Goal: Task Accomplishment & Management: Complete application form

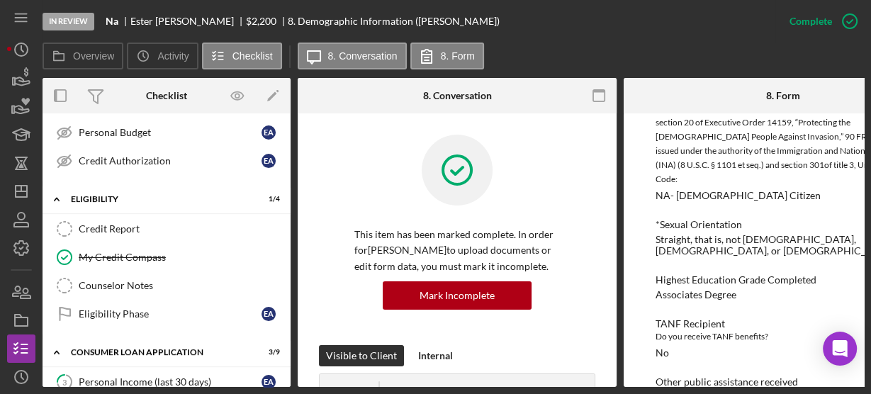
scroll to position [31, 0]
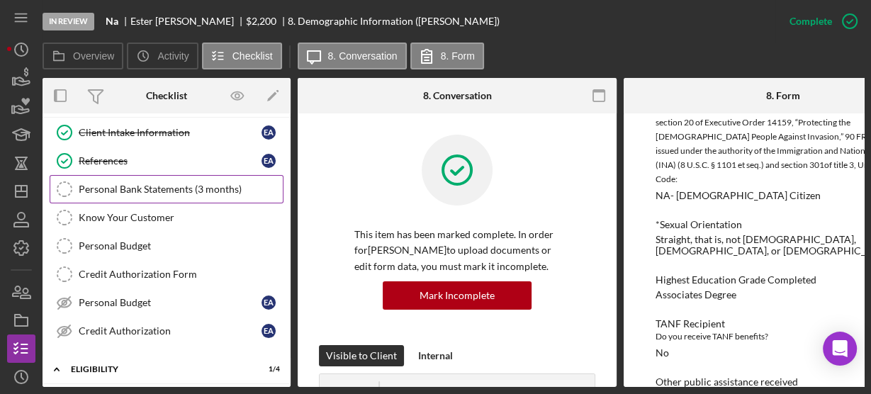
click at [98, 180] on link "Personal Bank Statements (3 months) Personal Bank Statements (3 months)" at bounding box center [167, 189] width 234 height 28
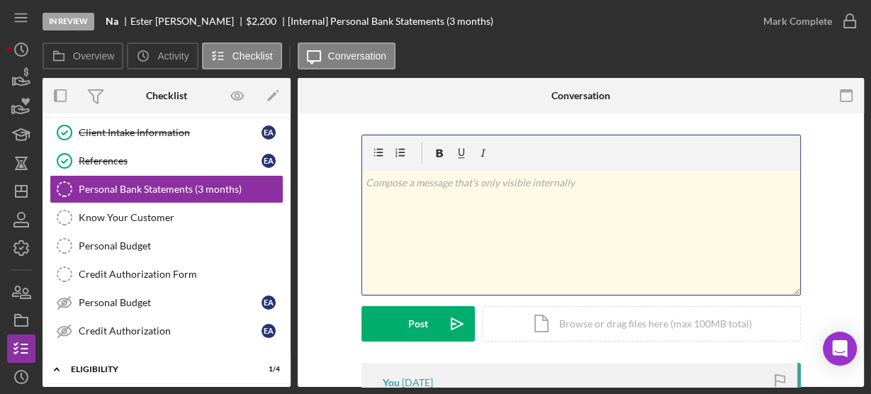
click at [394, 179] on p at bounding box center [581, 183] width 430 height 16
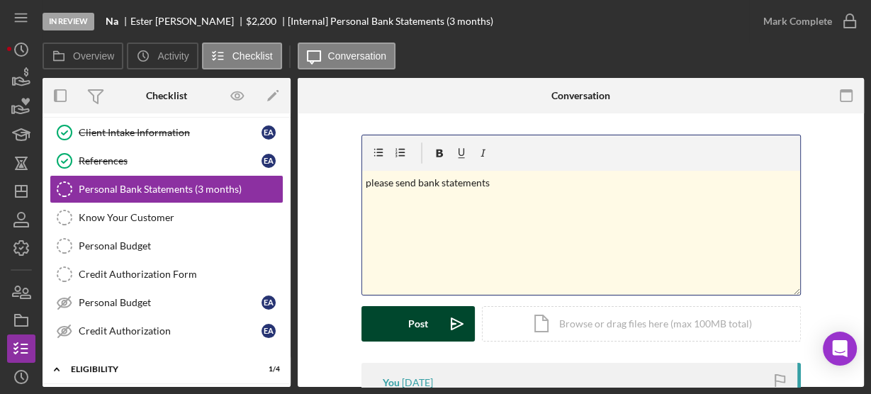
click at [398, 328] on button "Post Icon/icon-invite-send" at bounding box center [418, 323] width 113 height 35
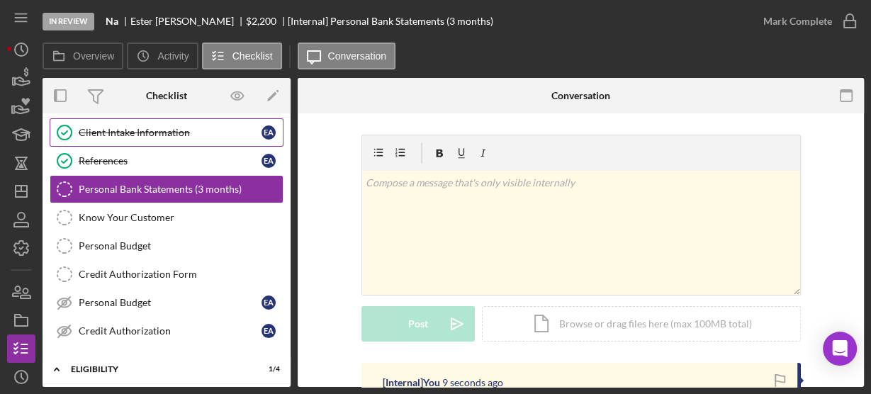
click at [73, 135] on icon "Client Intake Information" at bounding box center [64, 132] width 35 height 35
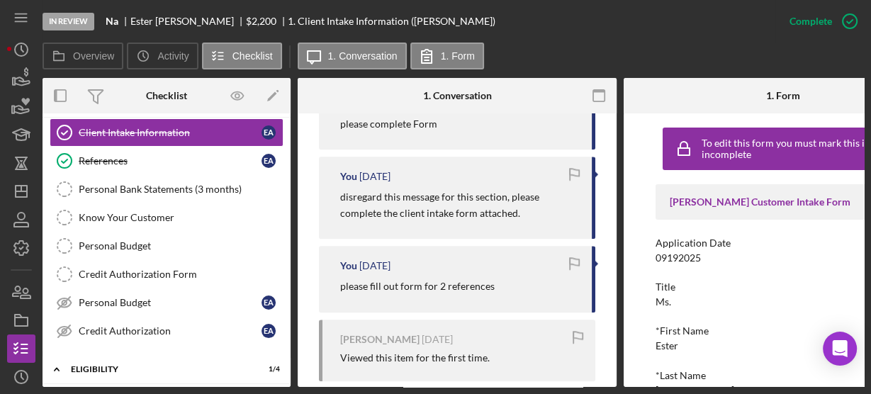
scroll to position [1191, 0]
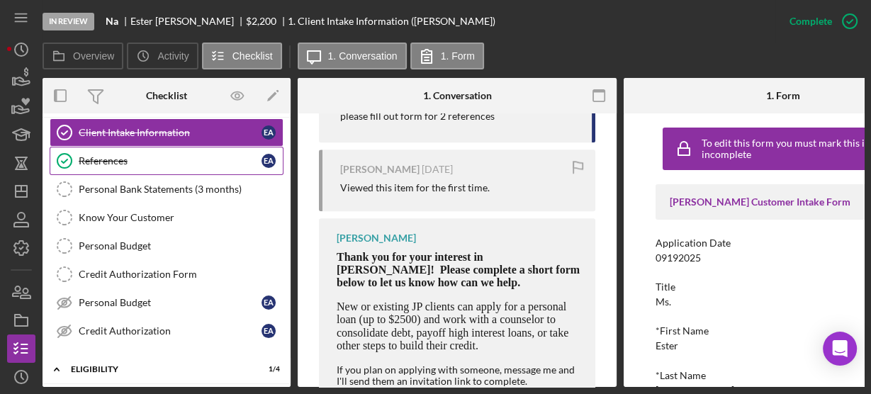
click at [125, 161] on div "References" at bounding box center [170, 160] width 183 height 11
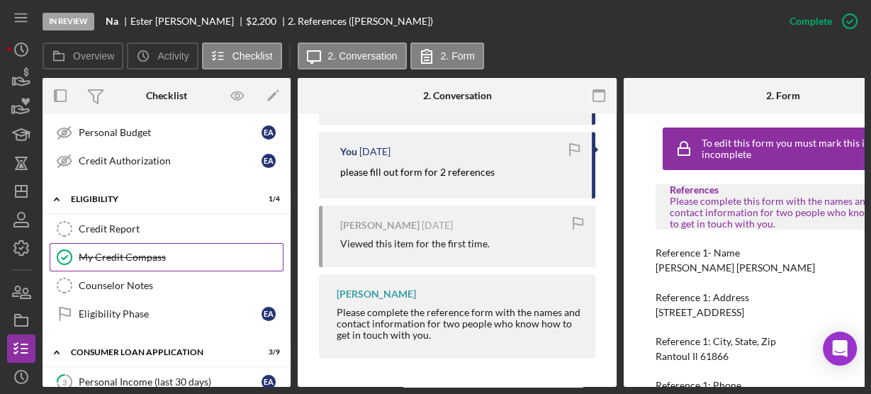
scroll to position [315, 0]
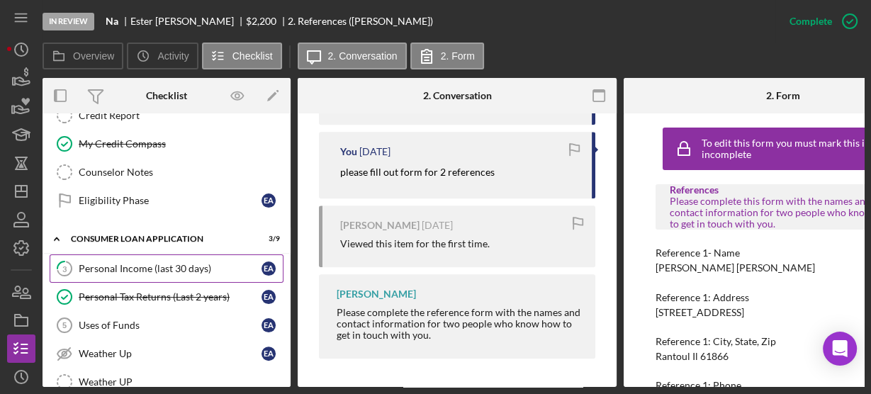
click at [79, 263] on div "Personal Income (last 30 days)" at bounding box center [170, 268] width 183 height 11
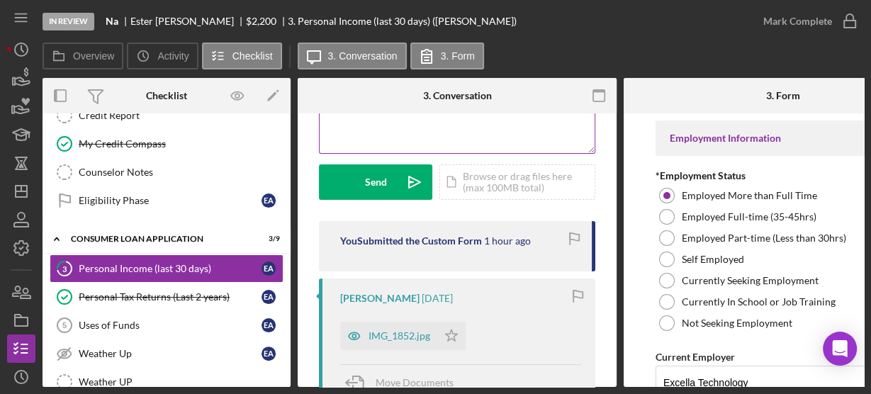
scroll to position [340, 0]
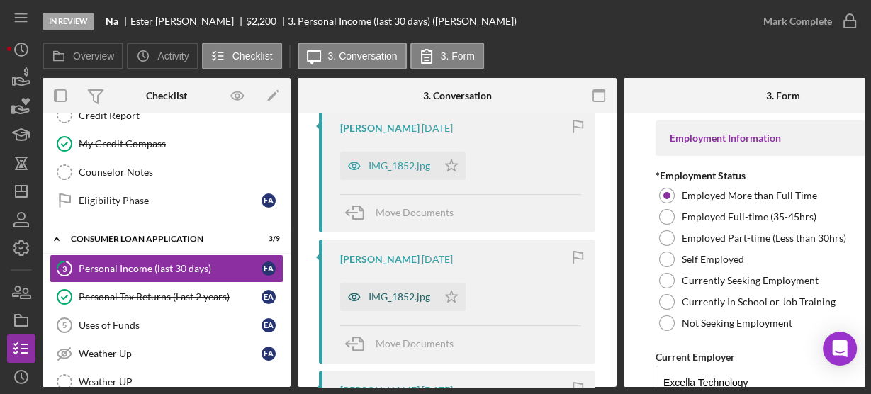
click at [384, 307] on div "IMG_1852.jpg" at bounding box center [388, 297] width 97 height 28
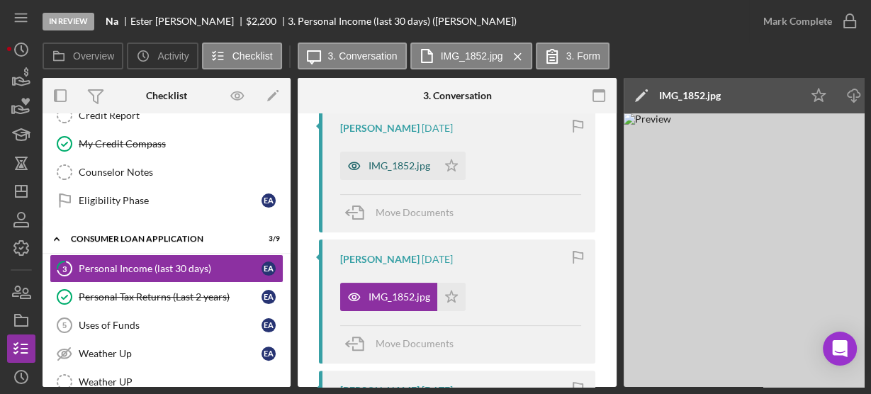
click at [406, 169] on div "IMG_1852.jpg" at bounding box center [400, 165] width 62 height 11
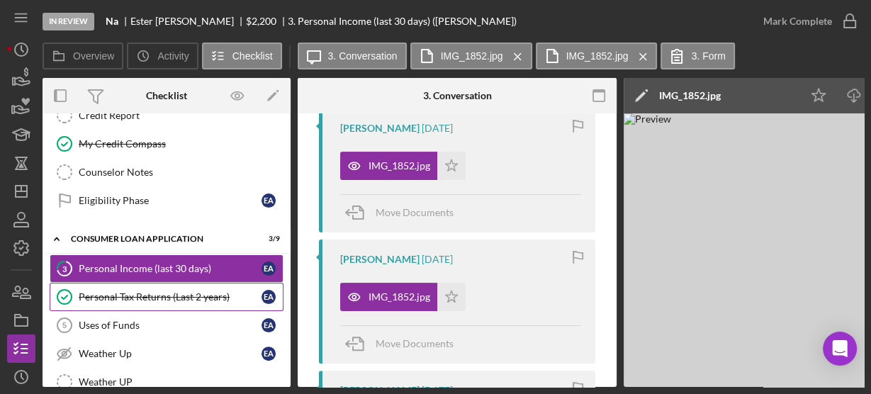
click at [135, 291] on div "Personal Tax Returns (Last 2 years)" at bounding box center [170, 296] width 183 height 11
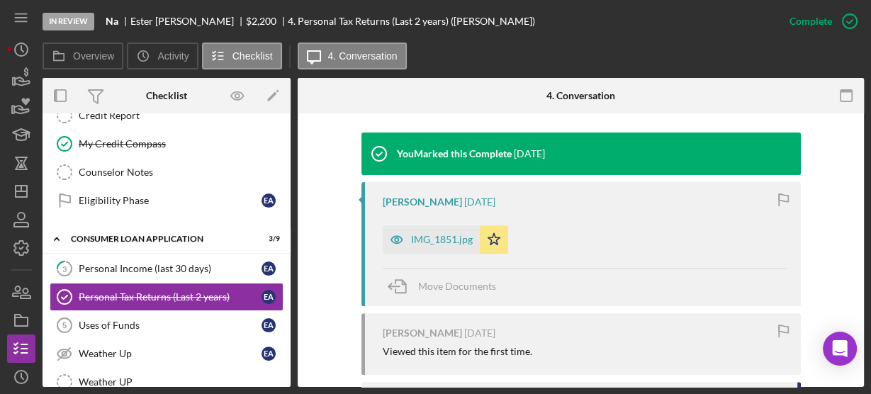
scroll to position [567, 0]
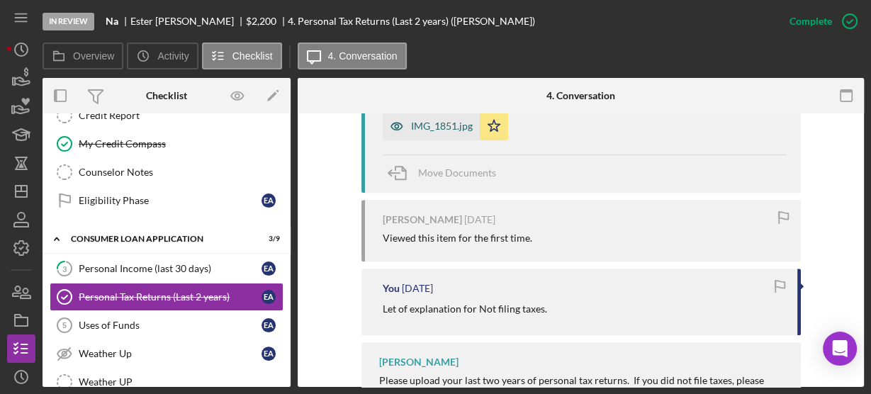
click at [432, 130] on div "IMG_1851.jpg" at bounding box center [442, 126] width 62 height 11
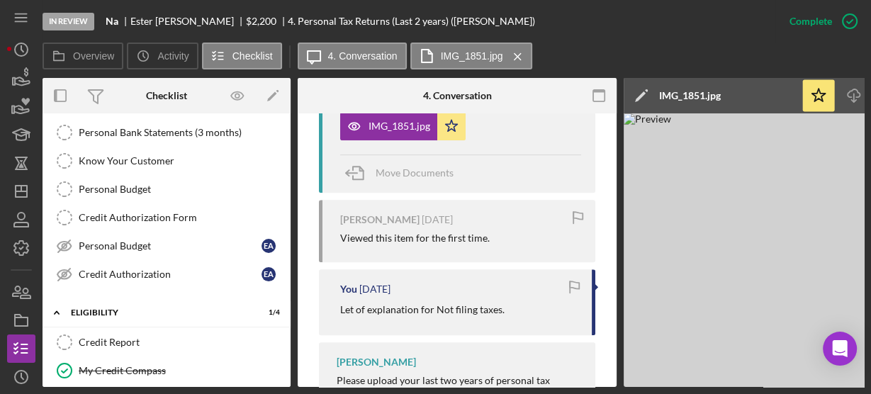
scroll to position [0, 0]
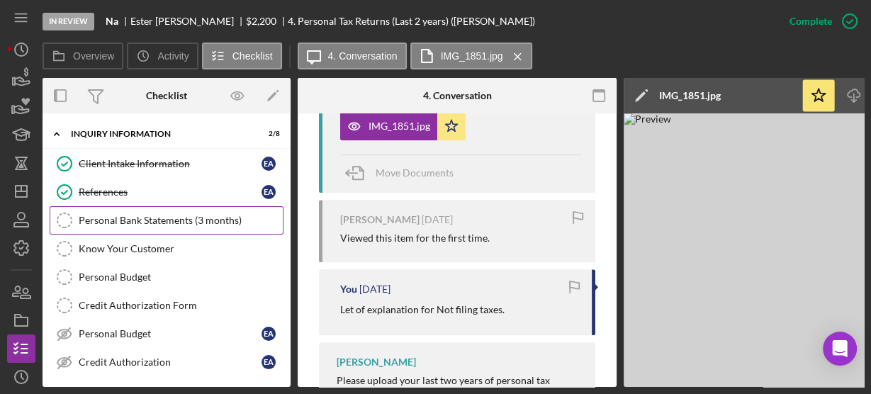
click at [177, 218] on div "Personal Bank Statements (3 months)" at bounding box center [181, 220] width 204 height 11
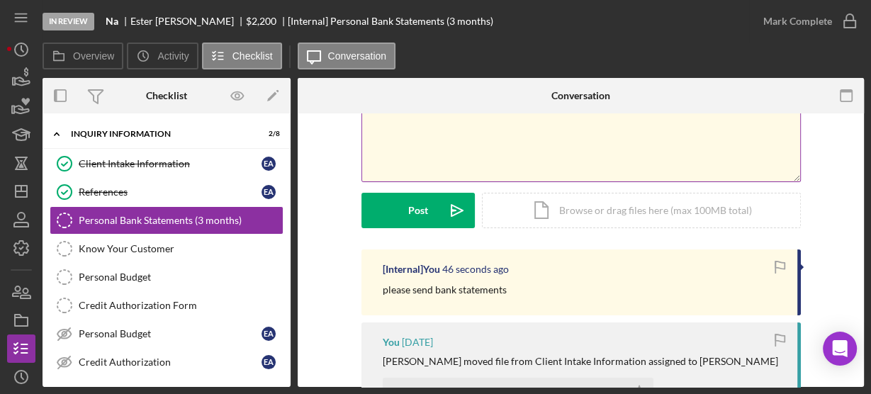
scroll to position [227, 0]
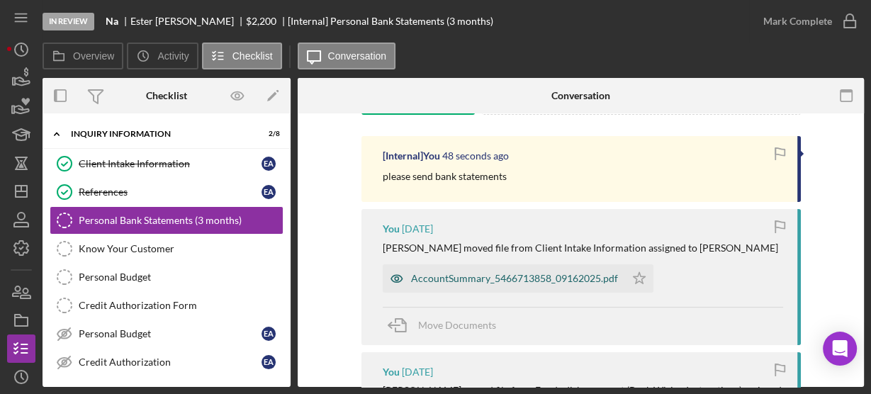
click at [441, 274] on div "AccountSummary_5466713858_09162025.pdf" at bounding box center [514, 278] width 207 height 11
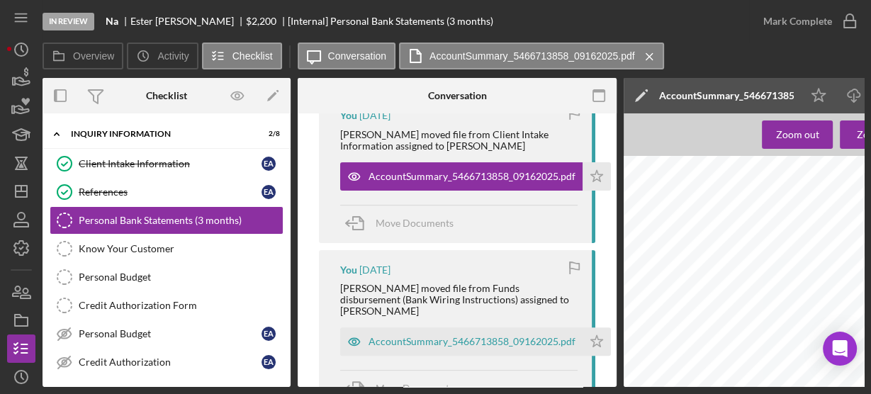
scroll to position [454, 0]
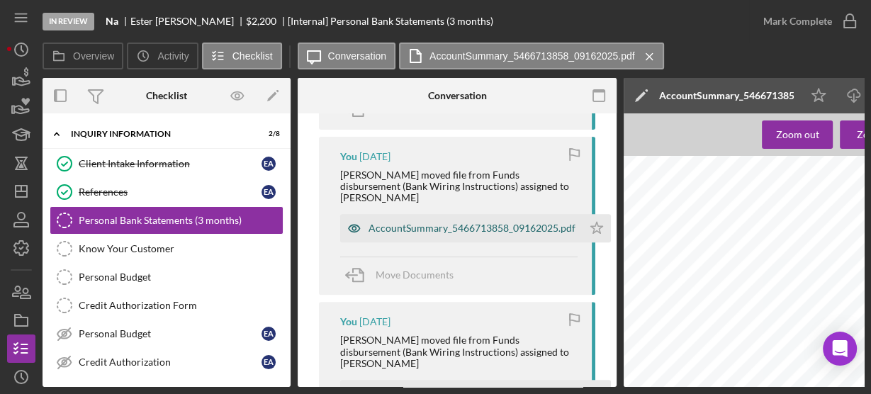
click at [480, 223] on div "AccountSummary_5466713858_09162025.pdf" at bounding box center [472, 228] width 207 height 11
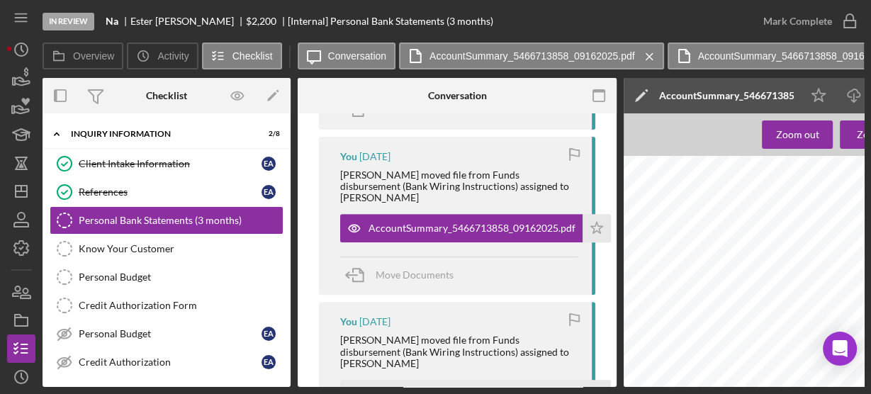
scroll to position [567, 0]
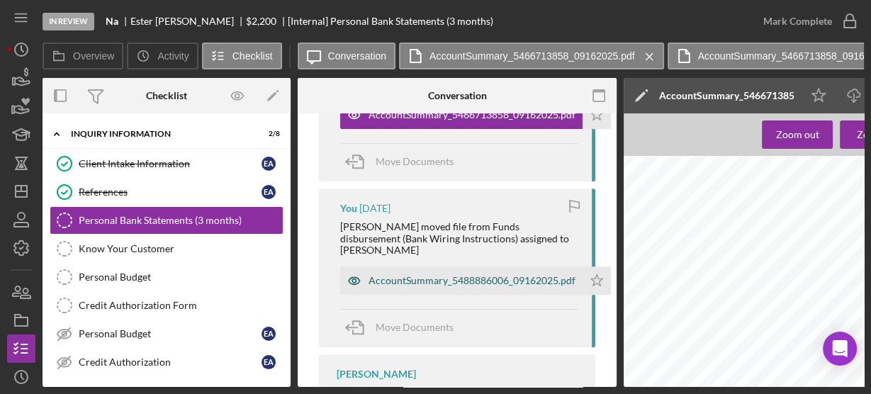
click at [469, 275] on div "AccountSummary_5488886006_09162025.pdf" at bounding box center [472, 280] width 207 height 11
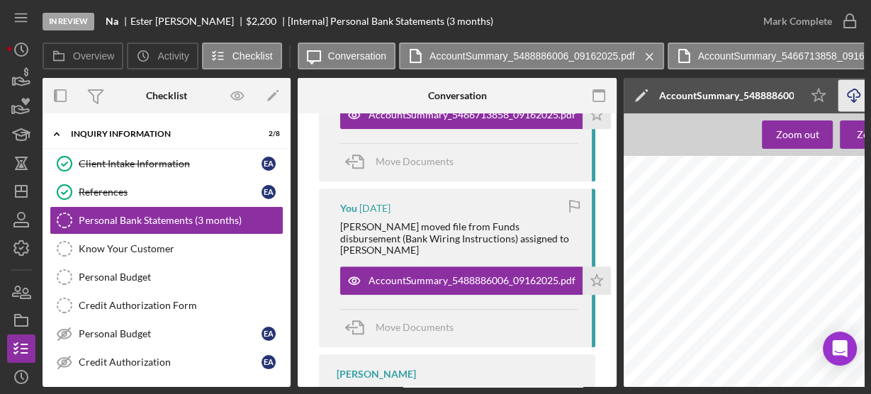
click at [853, 91] on icon "Icon/Download" at bounding box center [855, 96] width 32 height 32
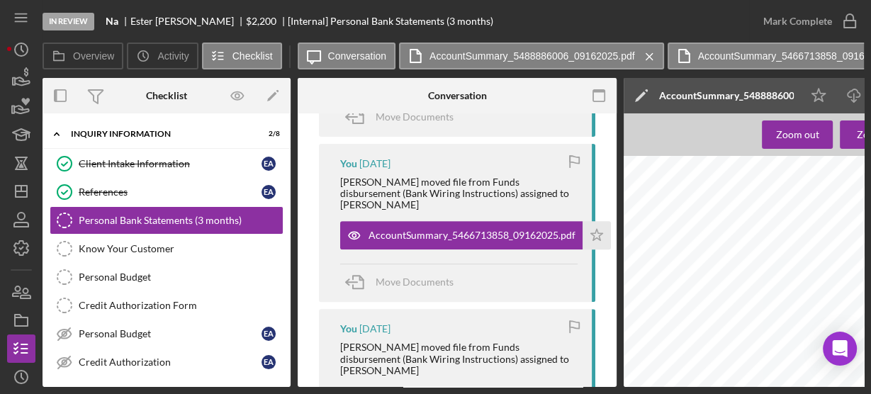
scroll to position [333, 0]
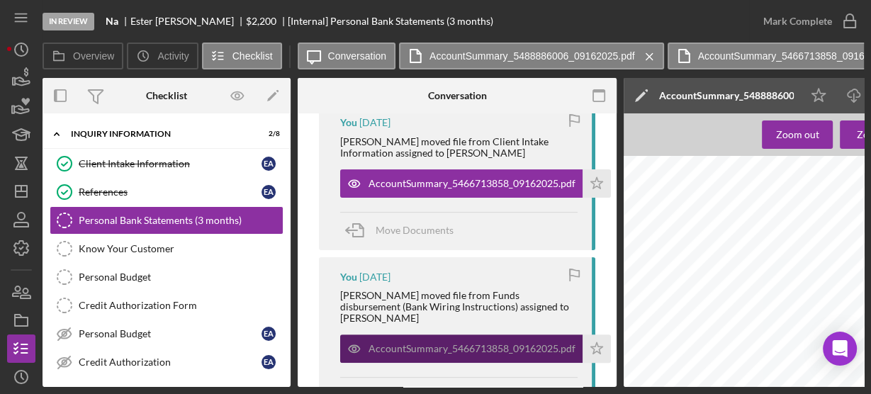
click at [423, 343] on div "AccountSummary_5466713858_09162025.pdf" at bounding box center [472, 348] width 207 height 11
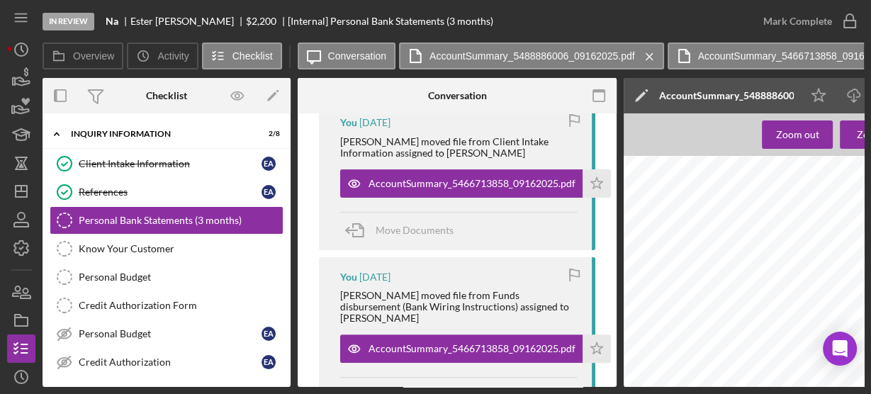
scroll to position [503, 0]
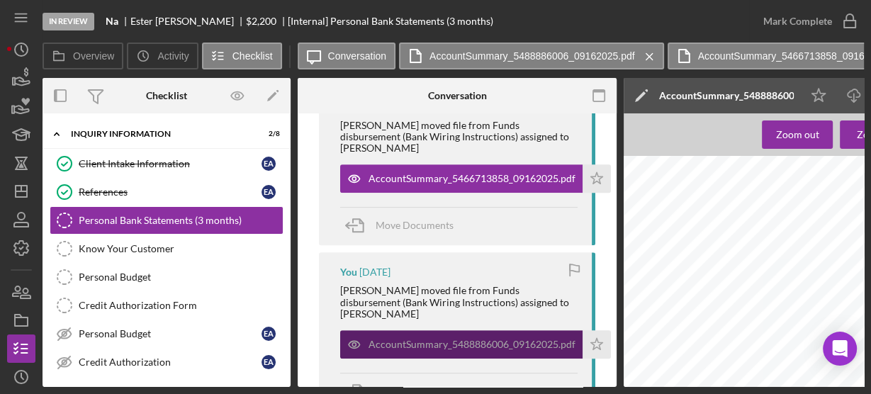
click at [484, 339] on div "AccountSummary_5488886006_09162025.pdf" at bounding box center [472, 344] width 207 height 11
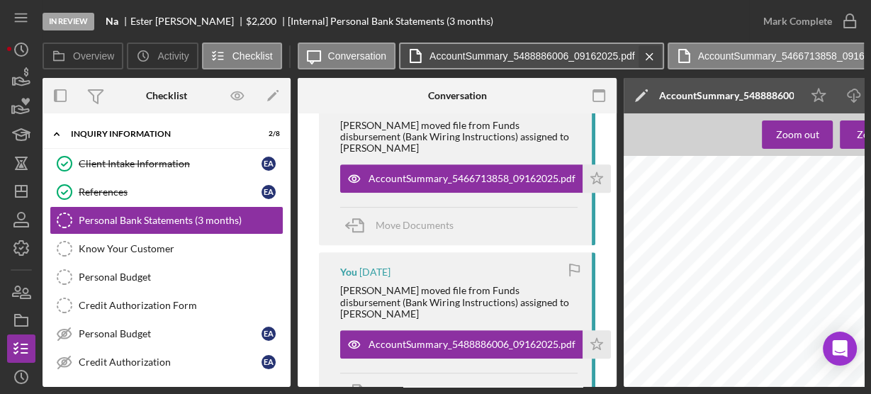
click at [651, 54] on icon "Icon/Menu Close" at bounding box center [649, 56] width 25 height 35
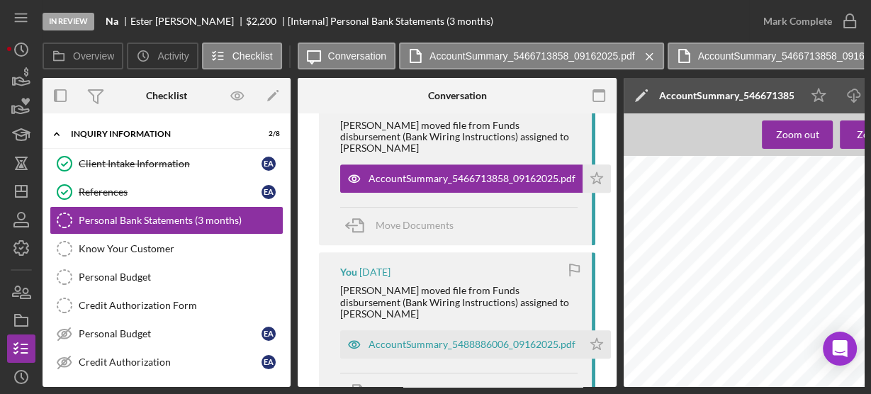
click at [651, 54] on icon "Icon/Menu Close" at bounding box center [649, 56] width 25 height 35
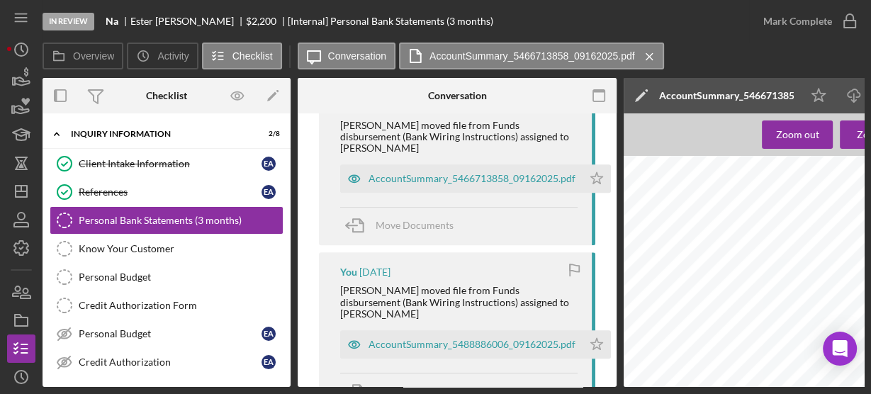
click at [651, 54] on icon "Icon/Menu Close" at bounding box center [649, 56] width 25 height 35
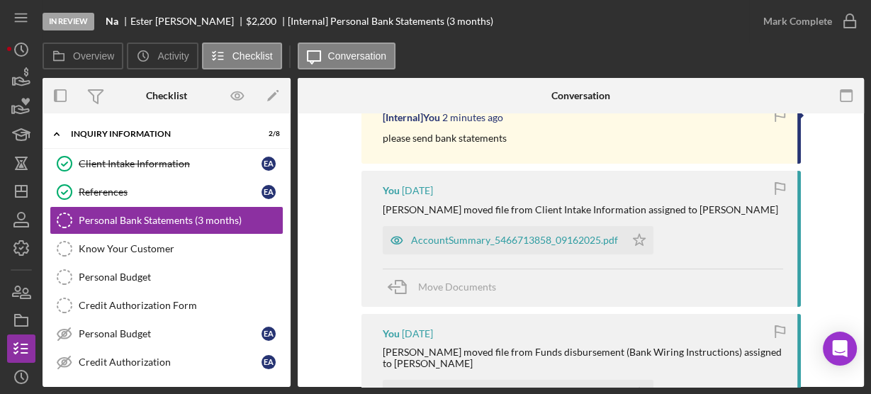
scroll to position [322, 0]
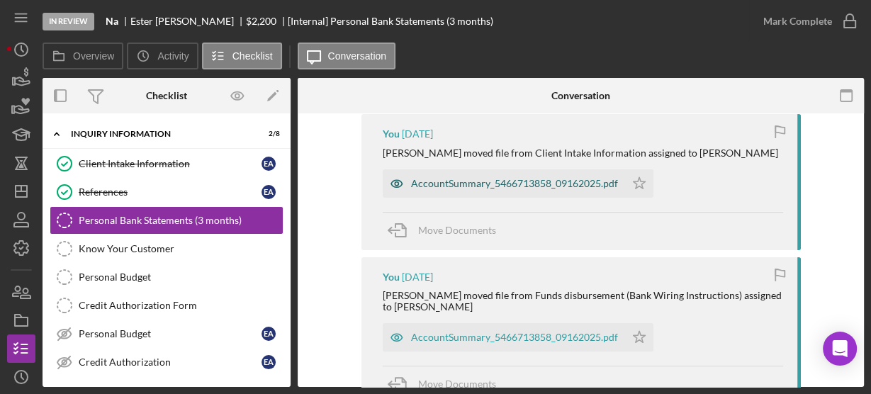
click at [518, 178] on div "AccountSummary_5466713858_09162025.pdf" at bounding box center [514, 183] width 207 height 11
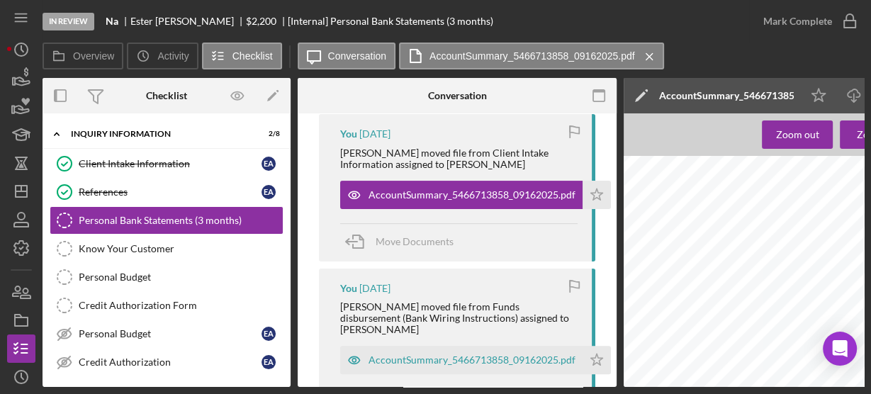
scroll to position [2779, 0]
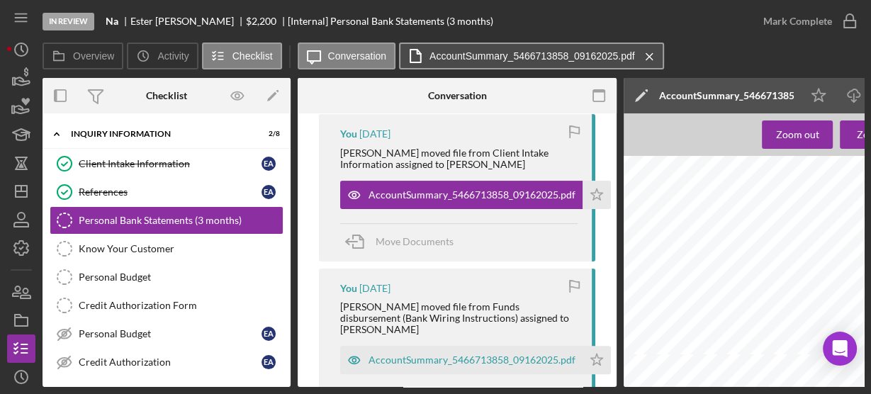
click at [515, 60] on label "AccountSummary_5466713858_09162025.pdf" at bounding box center [533, 55] width 206 height 11
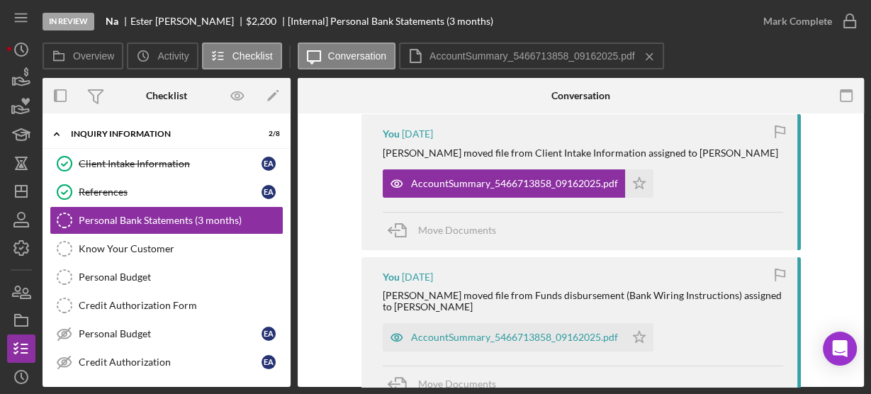
click at [847, 189] on div "v Color teal Color pink Remove color Add row above Add row below Add column bef…" at bounding box center [581, 230] width 567 height 877
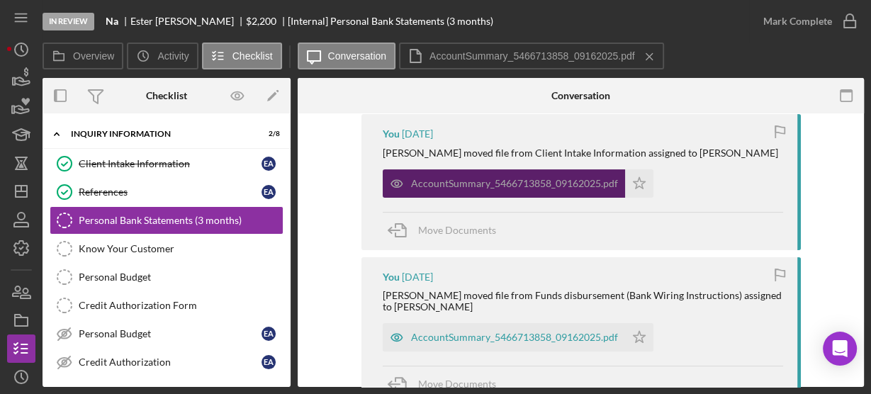
click at [561, 179] on div "AccountSummary_5466713858_09162025.pdf" at bounding box center [514, 183] width 207 height 11
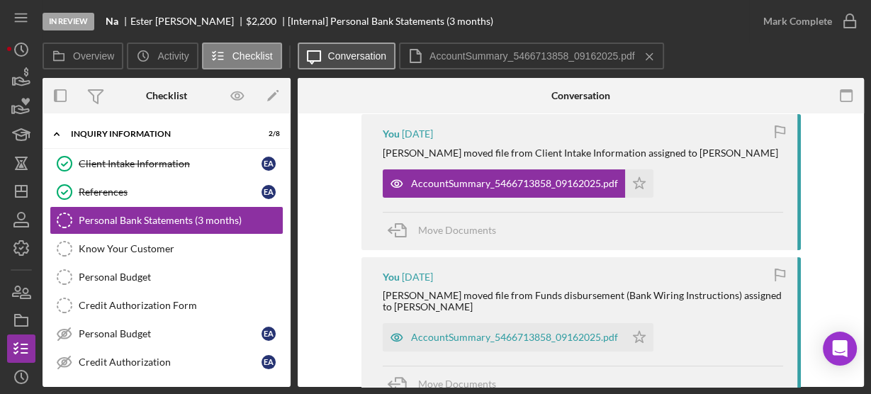
click at [352, 53] on label "Conversation" at bounding box center [357, 55] width 59 height 11
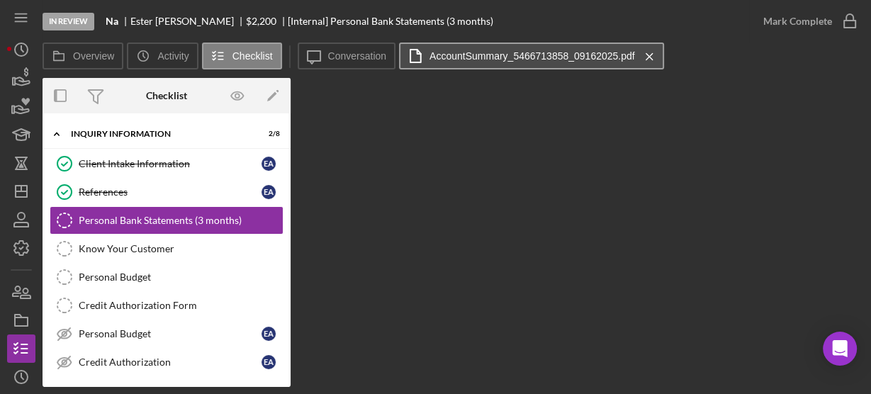
click at [442, 59] on label "AccountSummary_5466713858_09162025.pdf" at bounding box center [533, 55] width 206 height 11
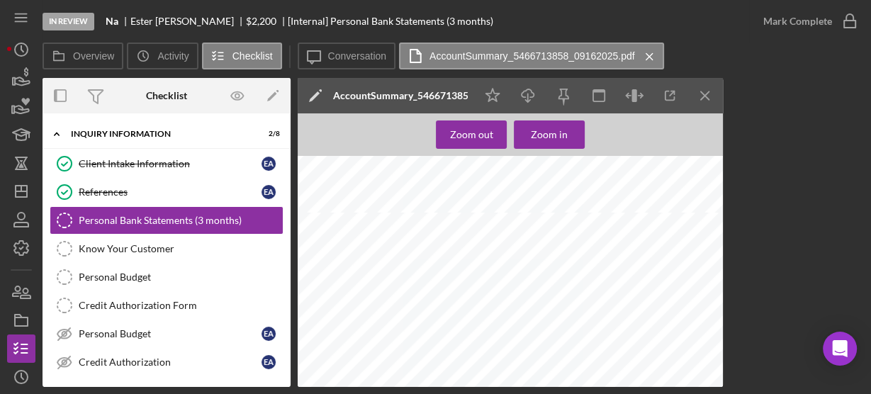
scroll to position [2723, 0]
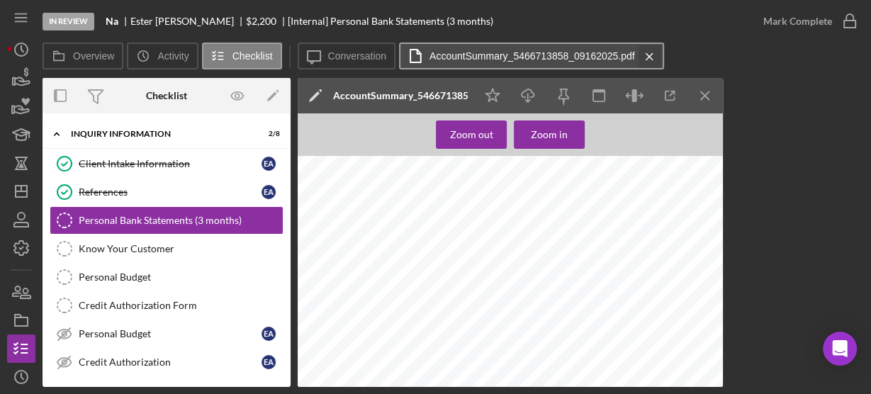
click at [652, 53] on icon "Icon/Menu Close" at bounding box center [649, 56] width 25 height 35
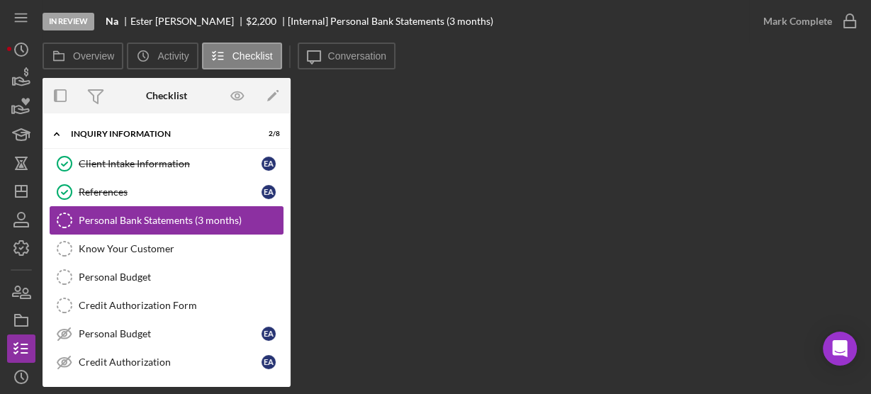
click at [151, 218] on div "Personal Bank Statements (3 months)" at bounding box center [181, 220] width 204 height 11
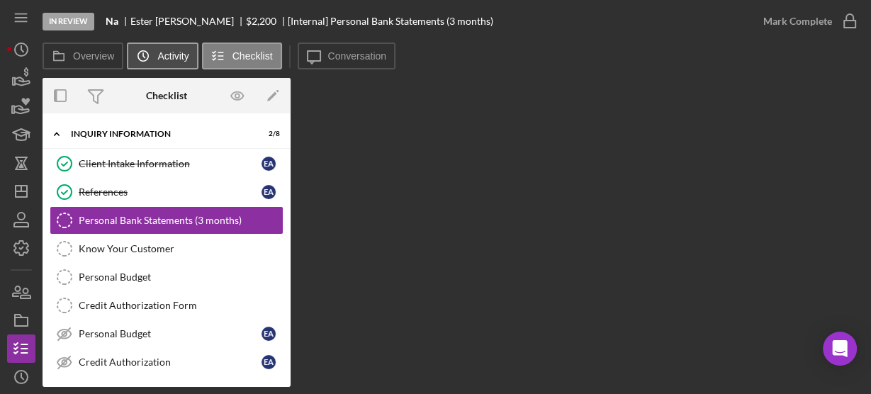
click at [173, 58] on label "Activity" at bounding box center [172, 55] width 31 height 11
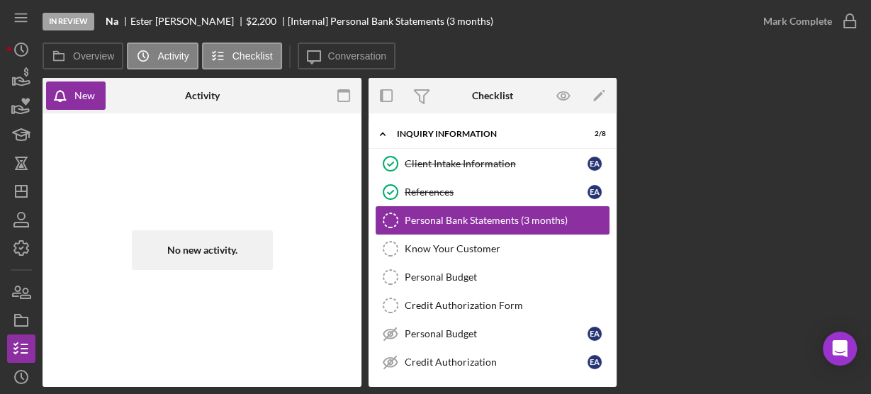
click at [476, 219] on div "Personal Bank Statements (3 months)" at bounding box center [507, 220] width 204 height 11
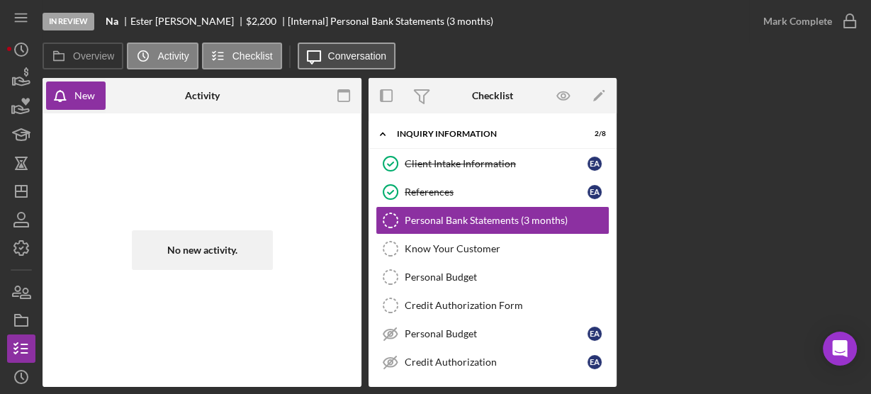
click at [330, 55] on label "Conversation" at bounding box center [357, 55] width 59 height 11
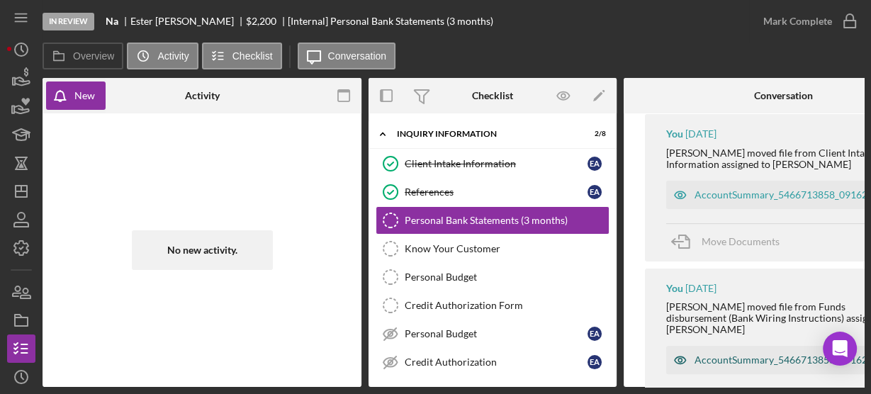
click at [723, 355] on div "AccountSummary_5466713858_09162025.pdf" at bounding box center [798, 360] width 207 height 11
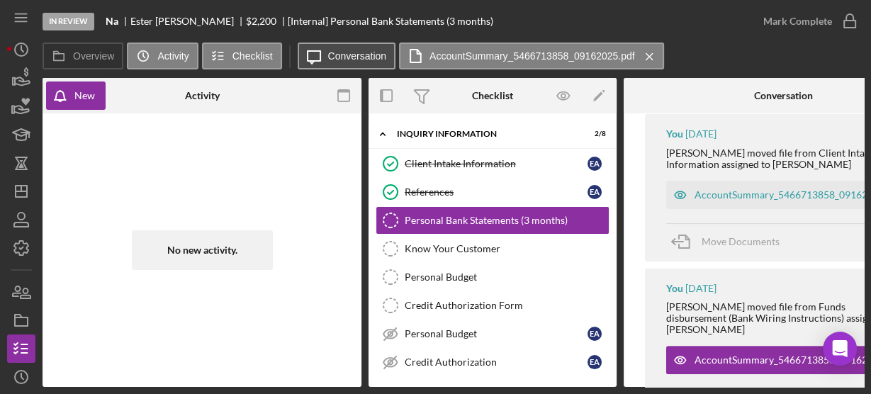
click at [347, 50] on button "Icon/Message Conversation" at bounding box center [347, 56] width 99 height 27
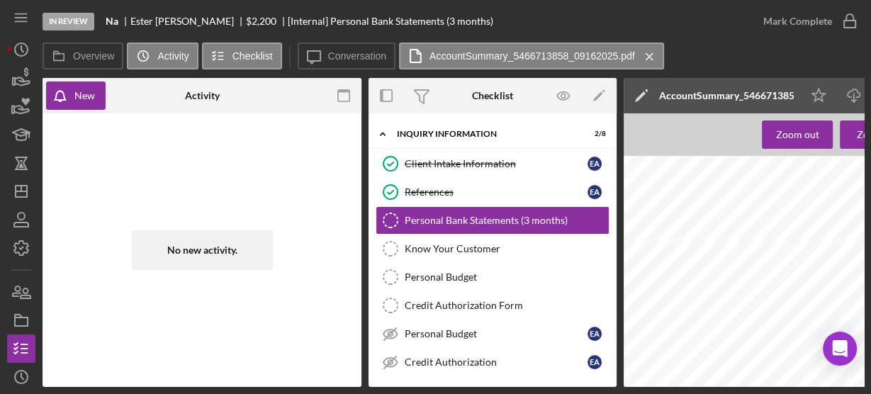
scroll to position [397, 0]
click at [361, 55] on label "Conversation" at bounding box center [357, 55] width 59 height 11
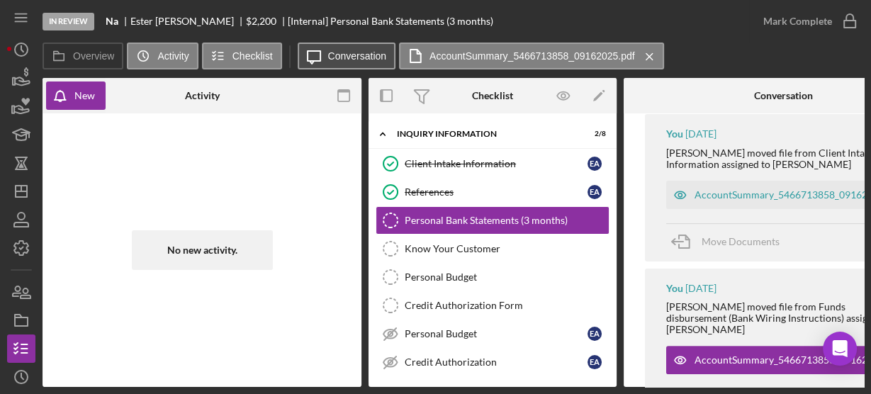
click at [374, 56] on label "Conversation" at bounding box center [357, 55] width 59 height 11
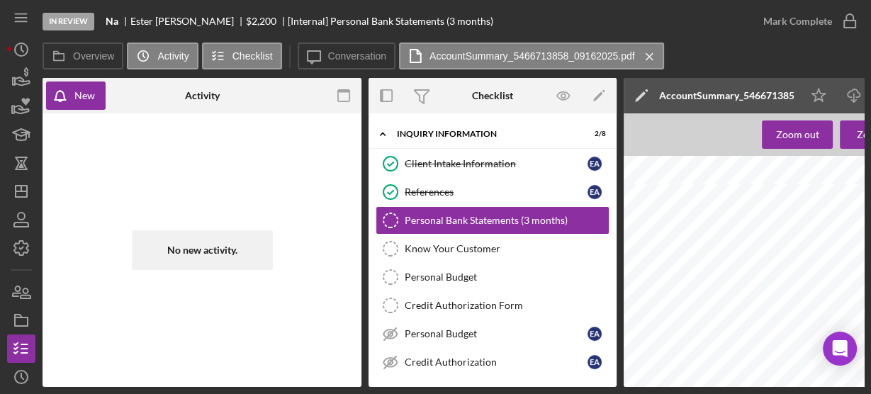
click at [266, 113] on div "No new activity." at bounding box center [202, 250] width 319 height 274
click at [176, 56] on label "Activity" at bounding box center [172, 55] width 31 height 11
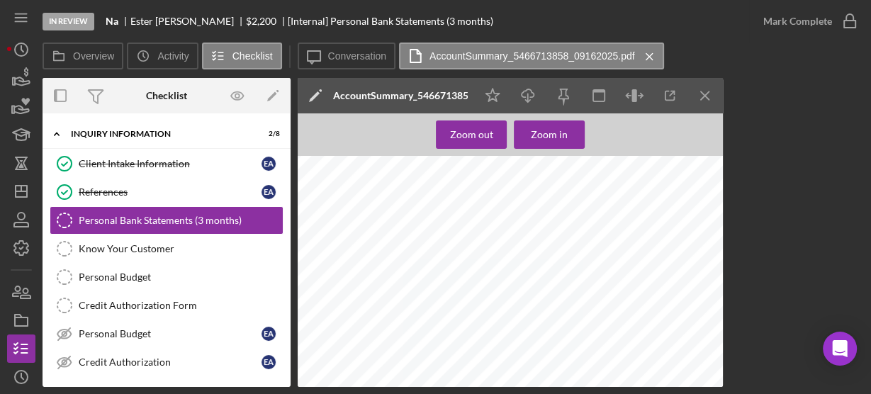
scroll to position [0, 0]
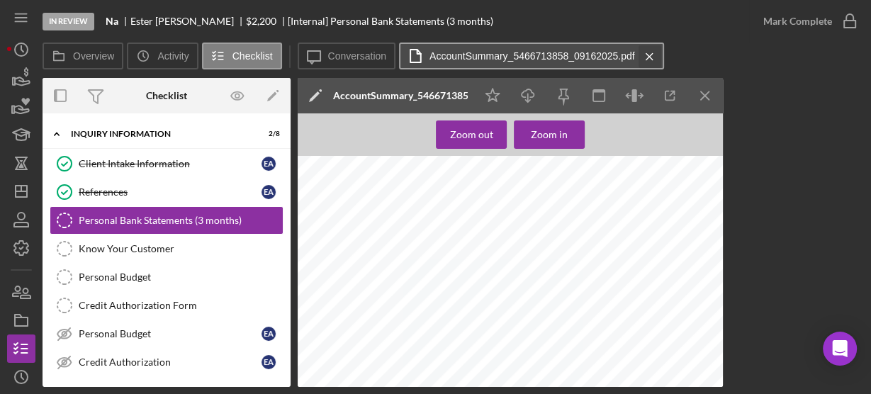
click at [649, 59] on icon "Icon/Menu Close" at bounding box center [649, 56] width 25 height 35
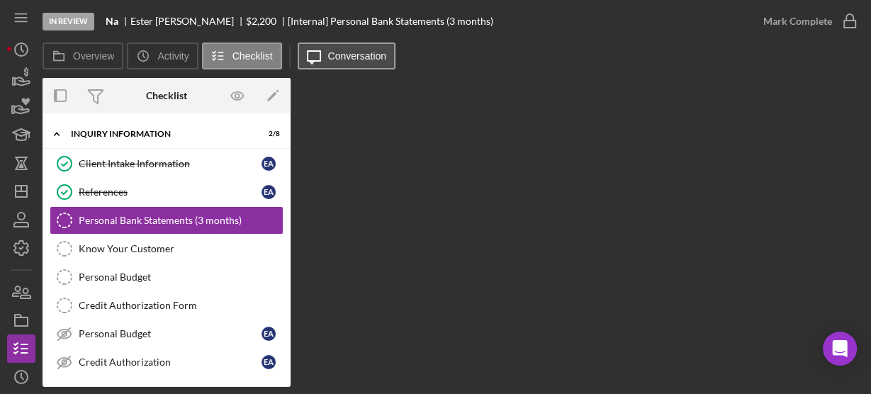
click at [308, 57] on icon "Icon/Message" at bounding box center [313, 55] width 35 height 35
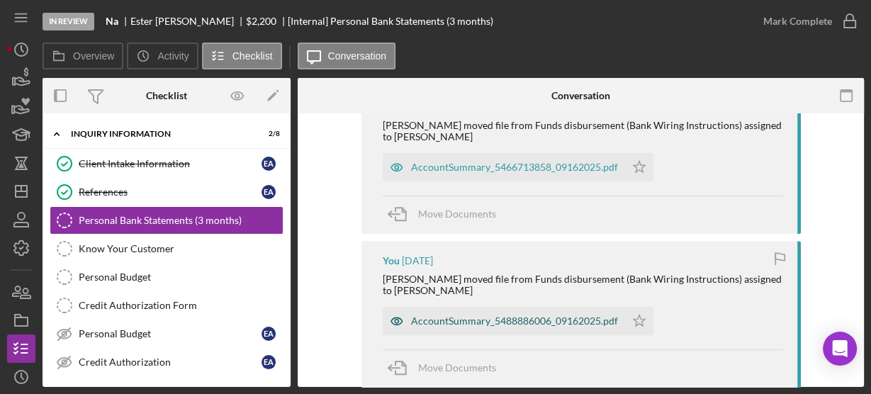
scroll to position [579, 0]
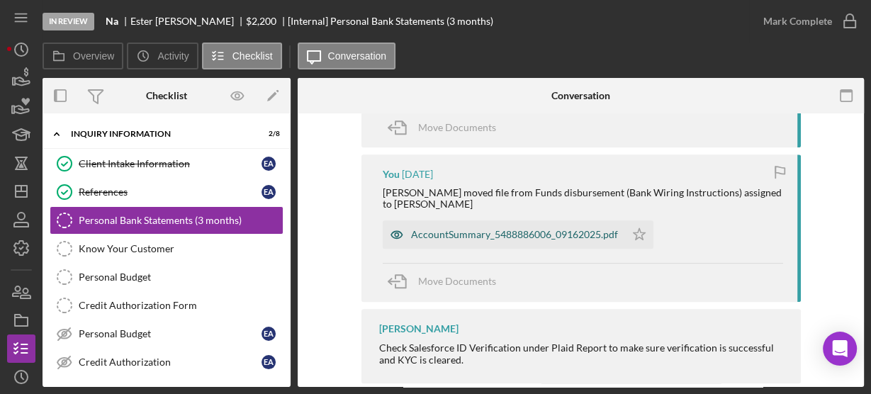
click at [427, 229] on div "AccountSummary_5488886006_09162025.pdf" at bounding box center [514, 234] width 207 height 11
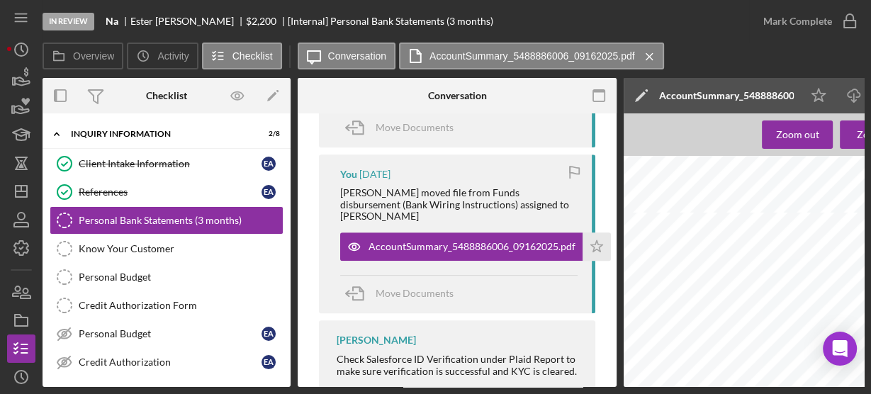
scroll to position [431, 0]
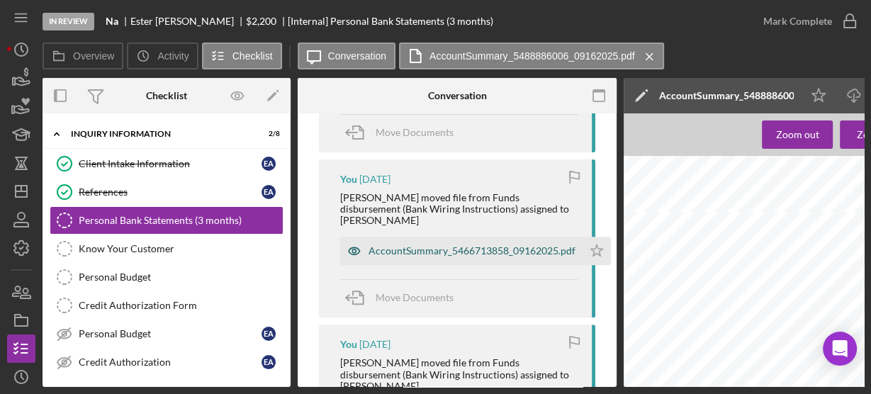
click at [469, 245] on div "AccountSummary_5466713858_09162025.pdf" at bounding box center [472, 250] width 207 height 11
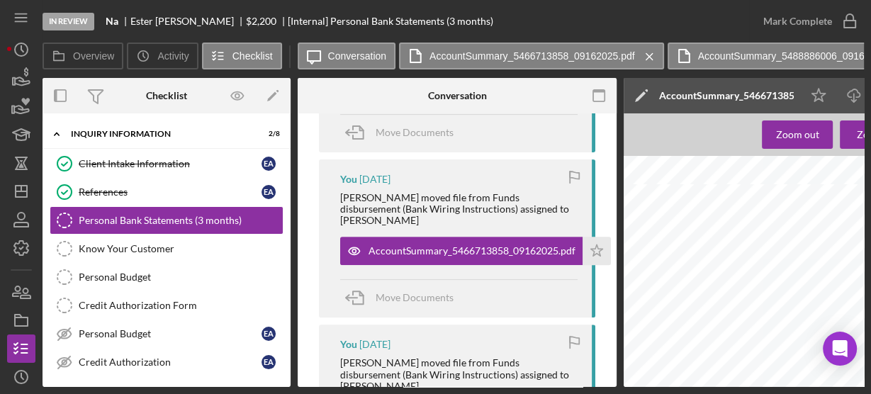
scroll to position [261, 0]
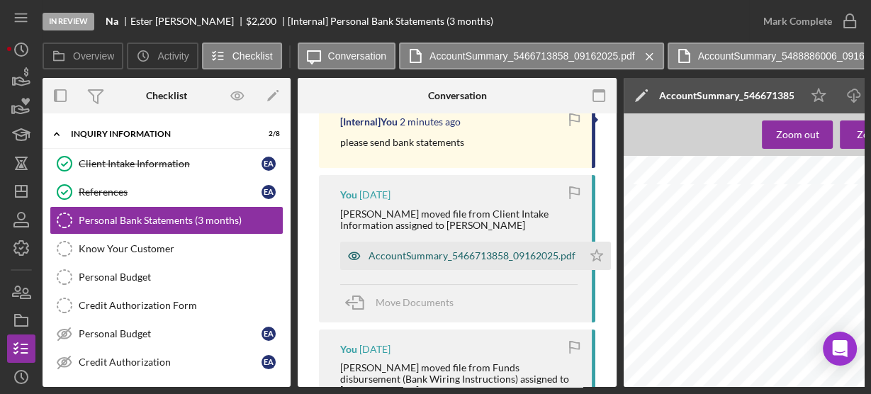
click at [389, 254] on div "AccountSummary_5466713858_09162025.pdf" at bounding box center [472, 255] width 207 height 11
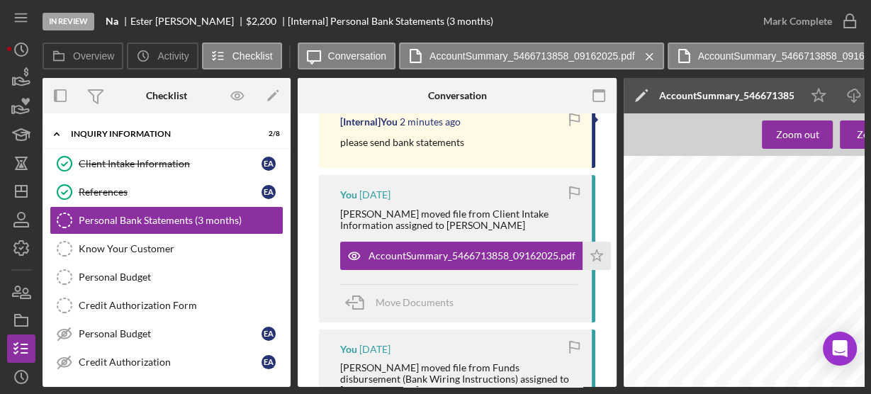
scroll to position [681, 0]
click at [178, 55] on label "Activity" at bounding box center [172, 55] width 31 height 11
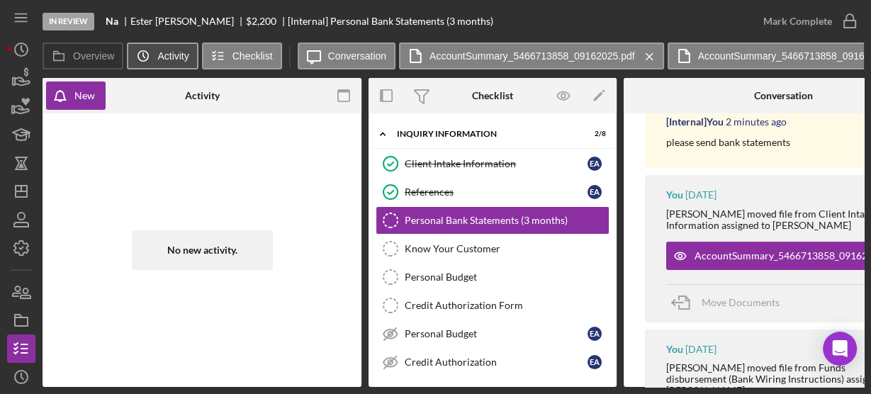
click at [183, 62] on button "Icon/History Activity" at bounding box center [162, 56] width 71 height 27
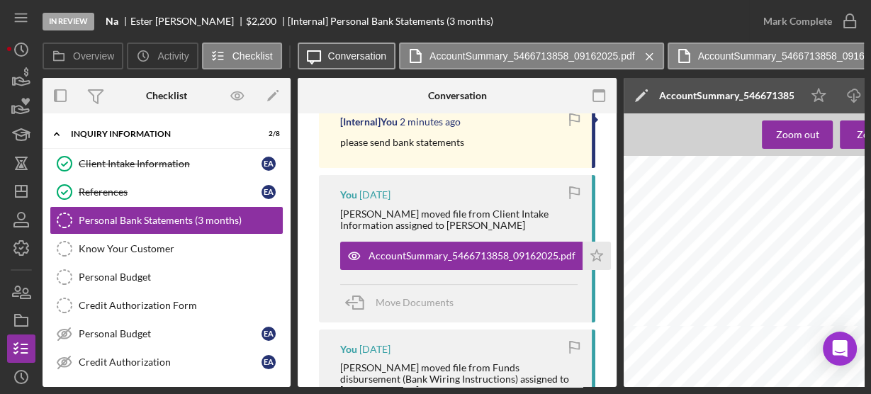
click at [324, 54] on icon "Icon/Message" at bounding box center [313, 55] width 35 height 35
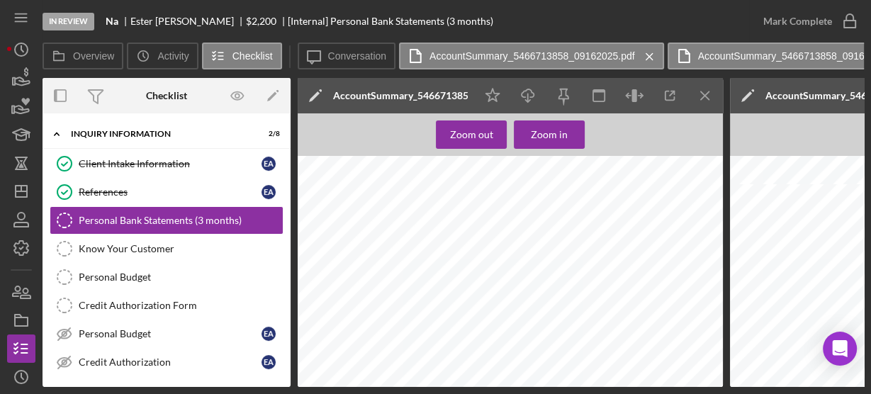
scroll to position [3006, 0]
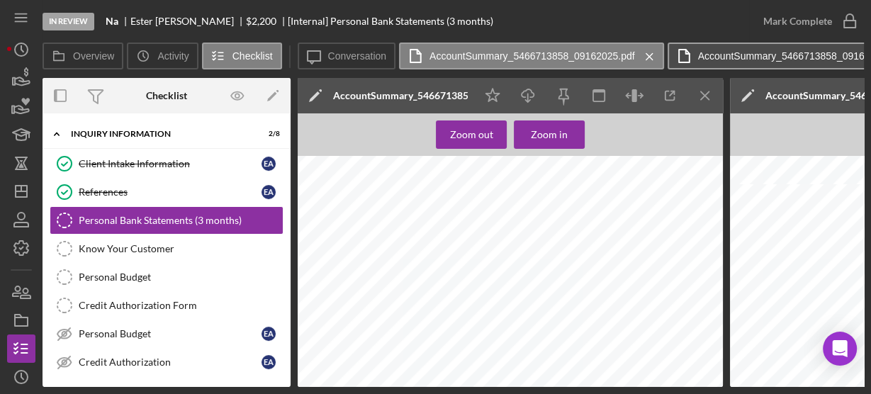
click at [707, 57] on label "AccountSummary_5466713858_09162025.pdf" at bounding box center [801, 55] width 206 height 11
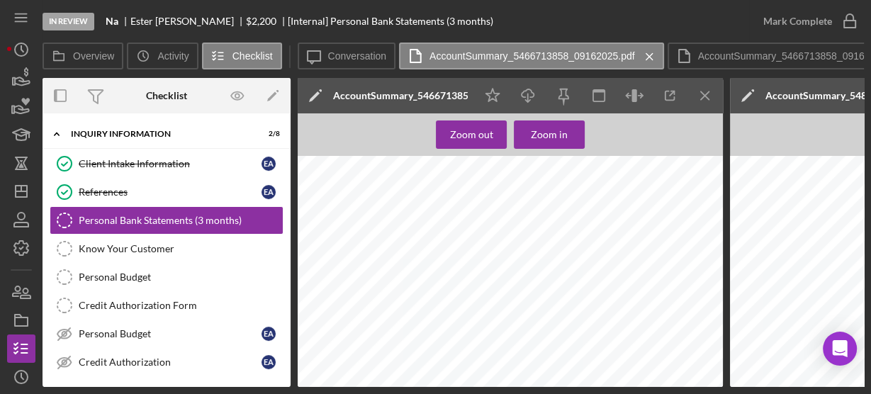
scroll to position [2836, 0]
click at [156, 217] on div "Personal Bank Statements (3 months)" at bounding box center [181, 220] width 204 height 11
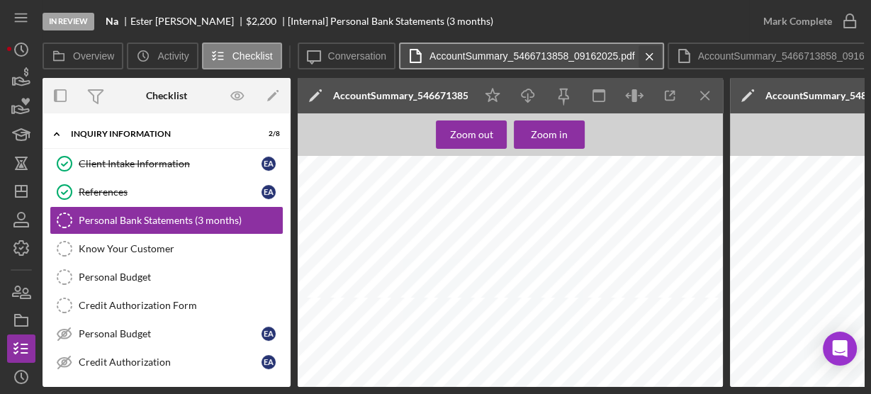
click at [648, 54] on icon "Icon/Menu Close" at bounding box center [649, 56] width 25 height 35
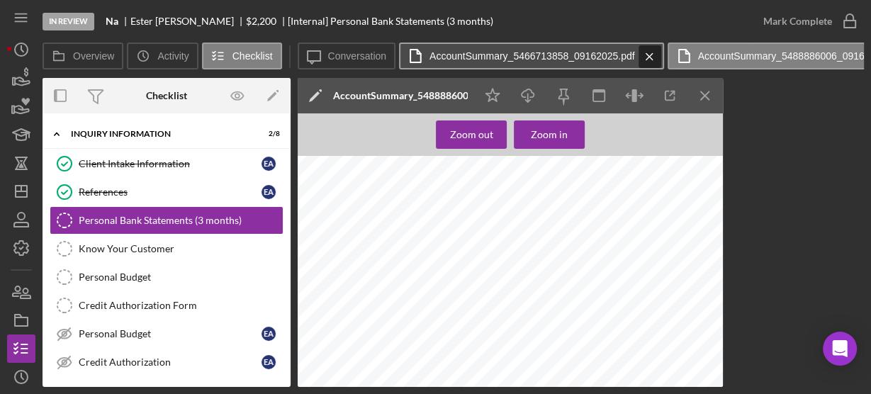
click at [647, 54] on icon "Icon/Menu Close" at bounding box center [649, 56] width 25 height 35
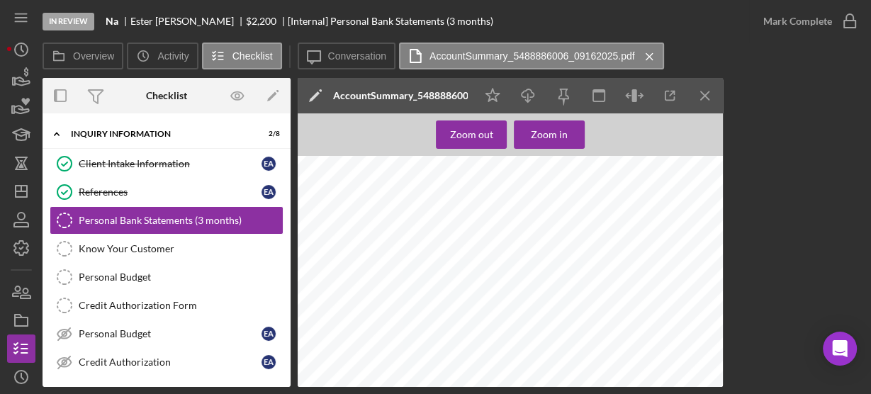
click at [647, 54] on icon "Icon/Menu Close" at bounding box center [649, 56] width 25 height 35
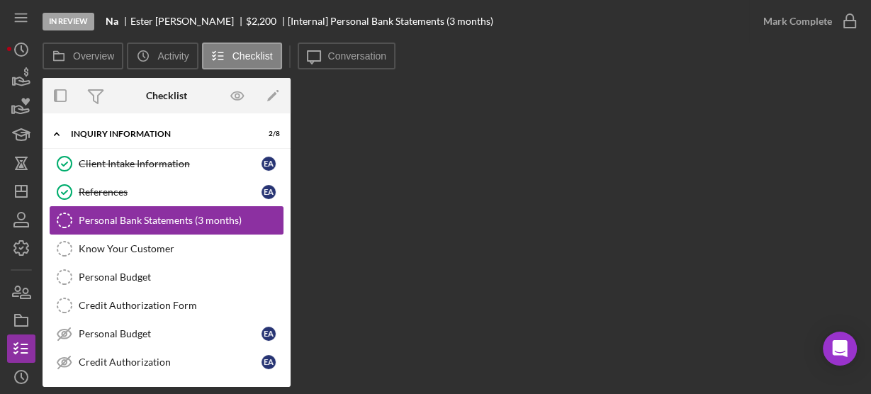
click at [189, 223] on div "Personal Bank Statements (3 months)" at bounding box center [181, 220] width 204 height 11
click at [187, 225] on link "Personal Bank Statements (3 months) Personal Bank Statements (3 months)" at bounding box center [167, 220] width 234 height 28
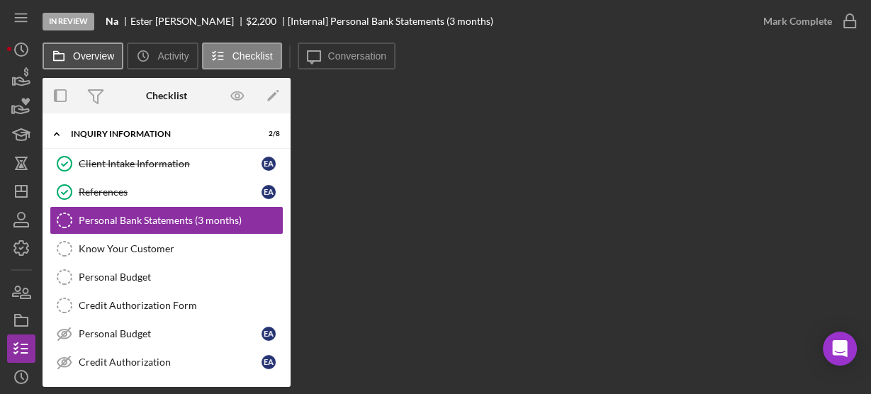
click at [109, 60] on label "Overview" at bounding box center [93, 55] width 41 height 11
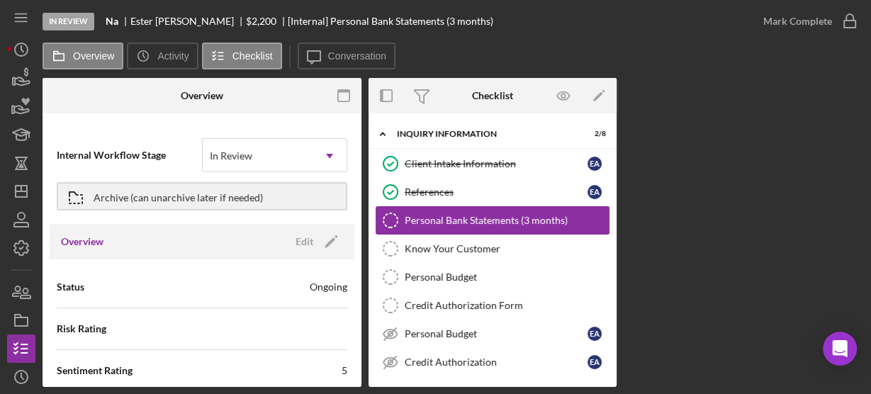
click at [411, 216] on div "Personal Bank Statements (3 months)" at bounding box center [507, 220] width 204 height 11
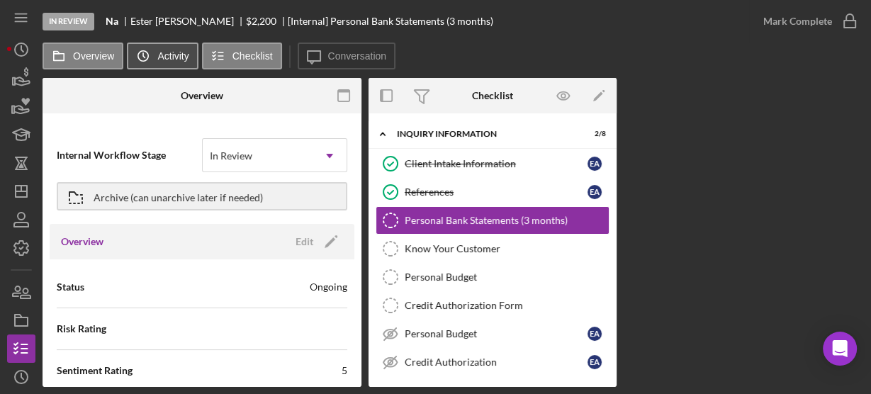
click at [166, 60] on label "Activity" at bounding box center [172, 55] width 31 height 11
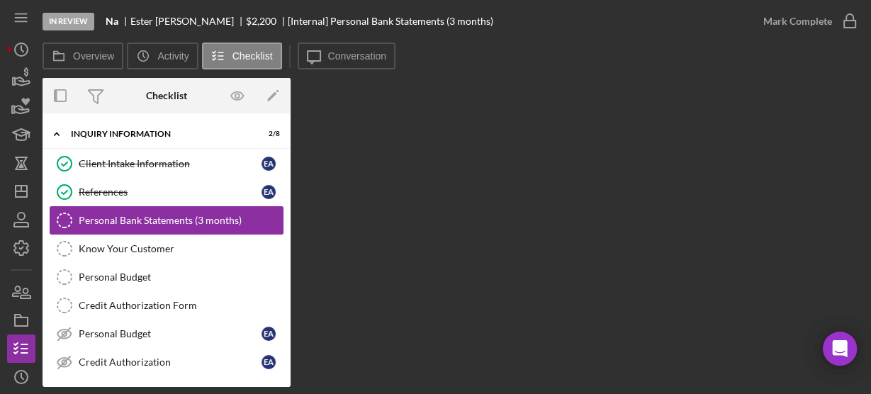
click at [119, 219] on div "Personal Bank Statements (3 months)" at bounding box center [181, 220] width 204 height 11
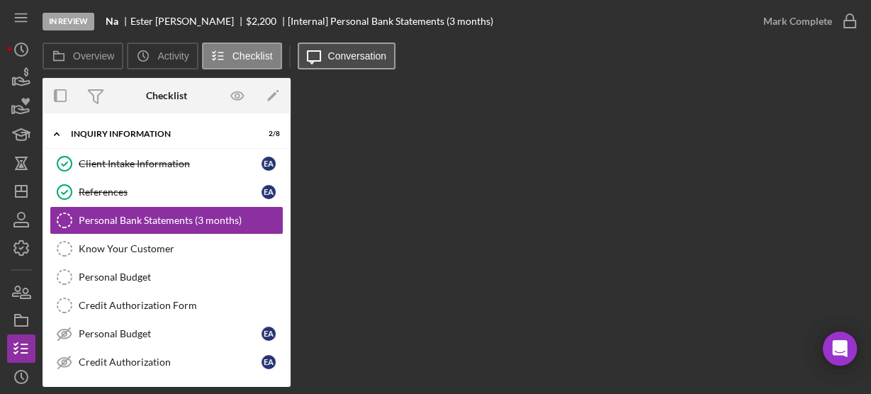
click at [320, 54] on icon "Icon/Message" at bounding box center [313, 55] width 35 height 35
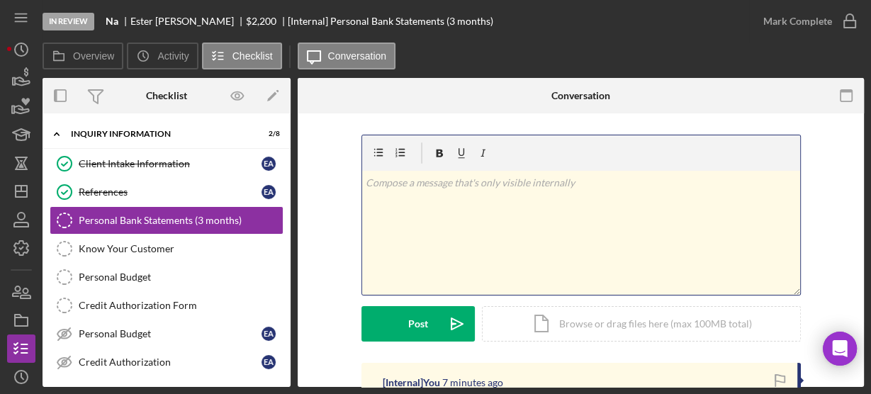
click at [449, 189] on p at bounding box center [581, 183] width 430 height 16
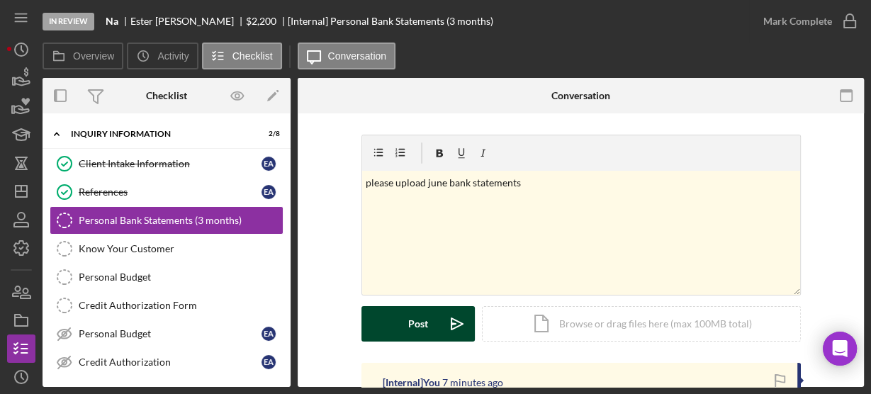
click at [408, 326] on div "Post" at bounding box center [418, 323] width 20 height 35
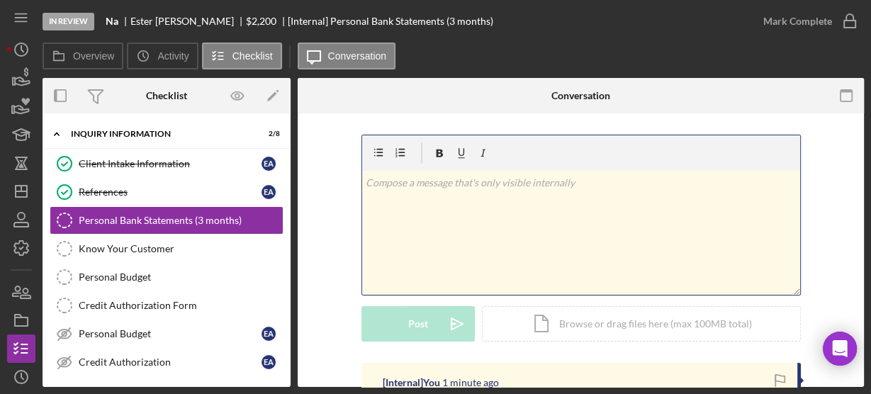
click at [404, 218] on div "v Color teal Color pink Remove color Add row above Add row below Add column bef…" at bounding box center [581, 233] width 438 height 124
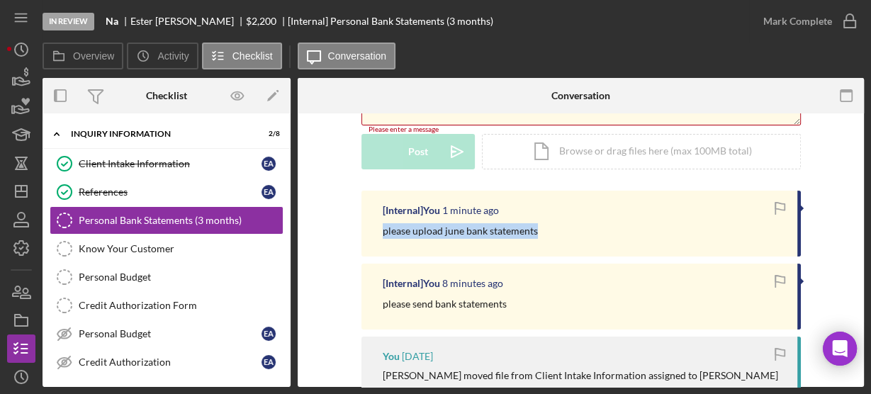
drag, startPoint x: 375, startPoint y: 234, endPoint x: 540, endPoint y: 233, distance: 165.2
click at [540, 233] on div "[Internal] You 1 minute ago please upload june bank statements" at bounding box center [582, 224] width 440 height 66
copy p "please upload june bank statements"
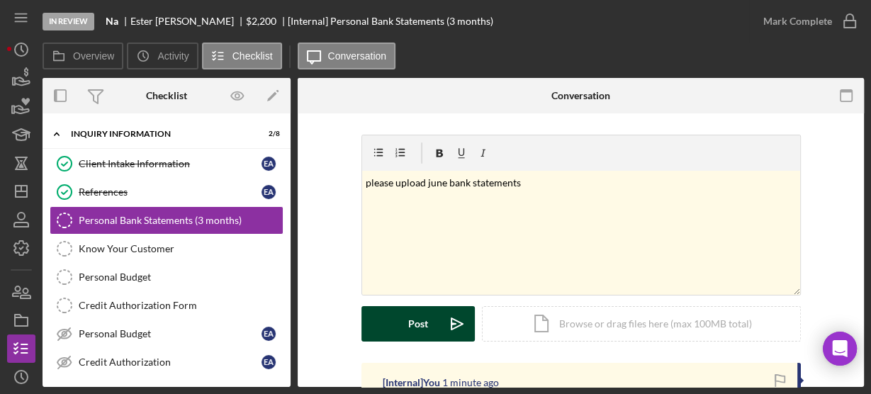
click at [440, 316] on icon "Icon/icon-invite-send" at bounding box center [457, 323] width 35 height 35
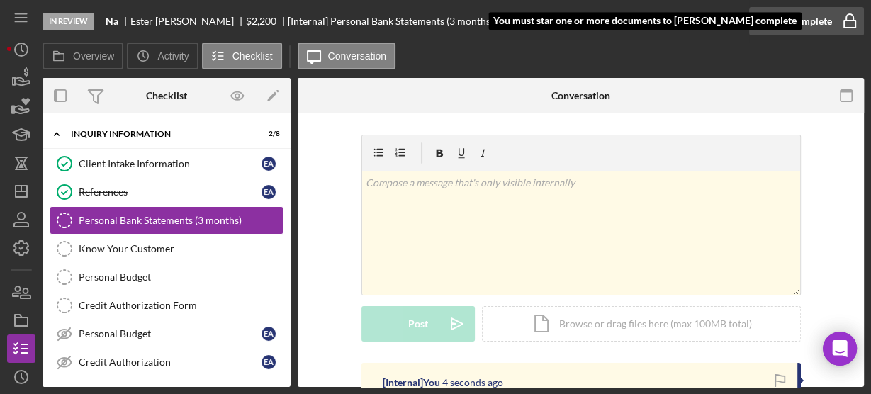
click at [850, 19] on icon "button" at bounding box center [849, 21] width 35 height 35
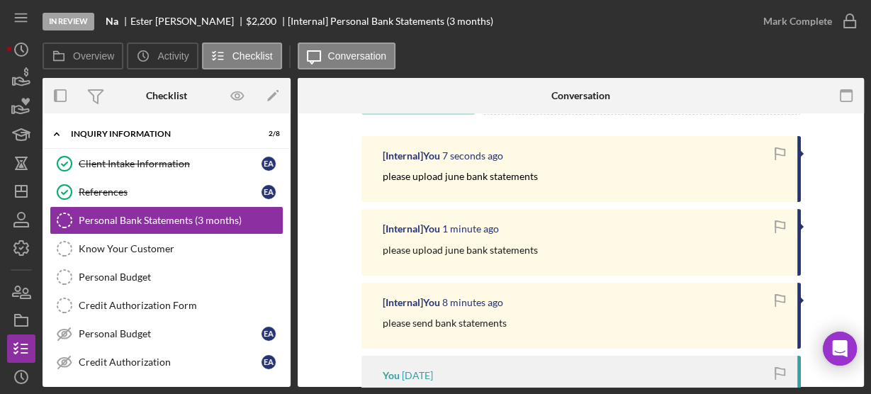
scroll to position [397, 0]
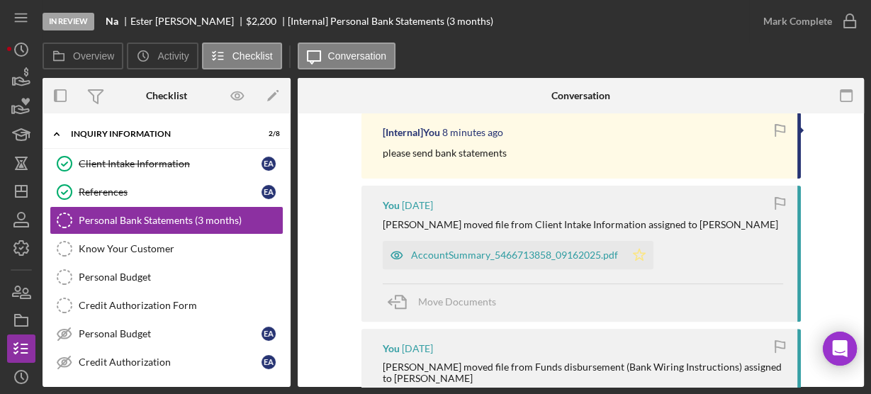
click at [633, 258] on polygon "button" at bounding box center [639, 254] width 12 height 11
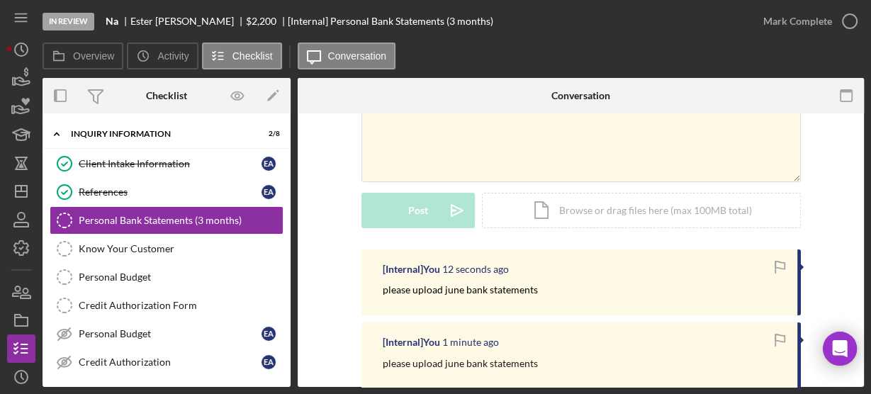
scroll to position [0, 0]
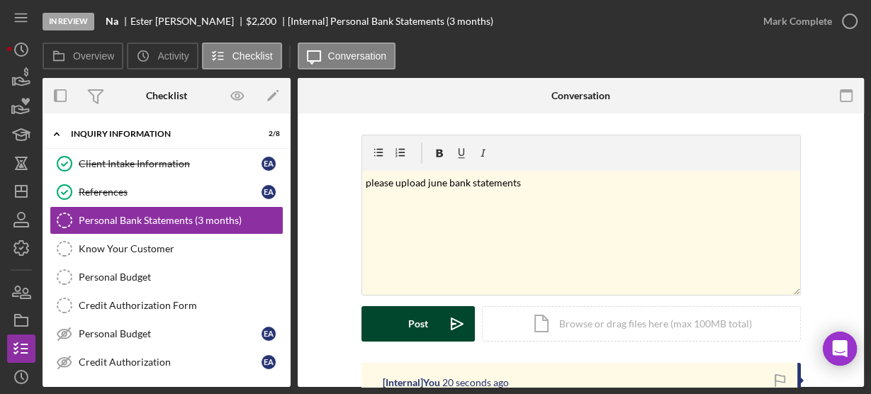
click at [440, 323] on icon "Icon/icon-invite-send" at bounding box center [457, 323] width 35 height 35
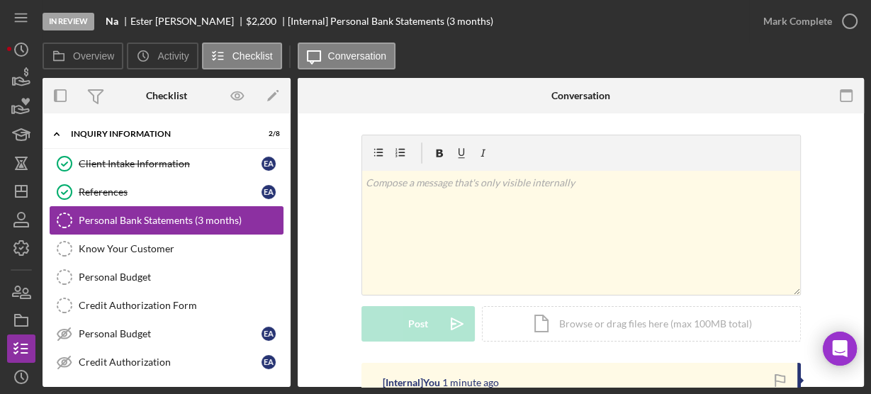
click at [172, 217] on div "Personal Bank Statements (3 months)" at bounding box center [181, 220] width 204 height 11
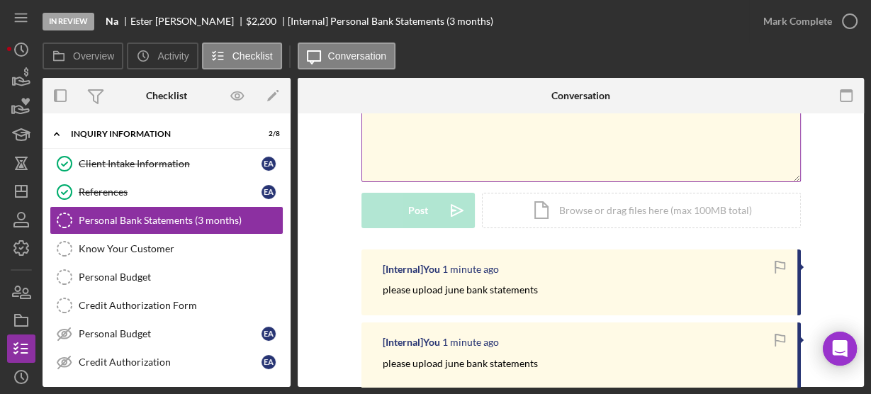
scroll to position [227, 0]
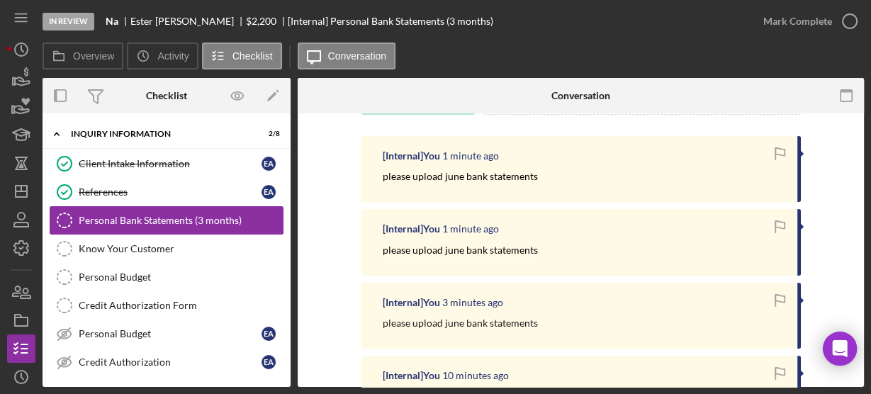
click at [197, 217] on div "Personal Bank Statements (3 months)" at bounding box center [181, 220] width 204 height 11
